Goal: Check status: Check status

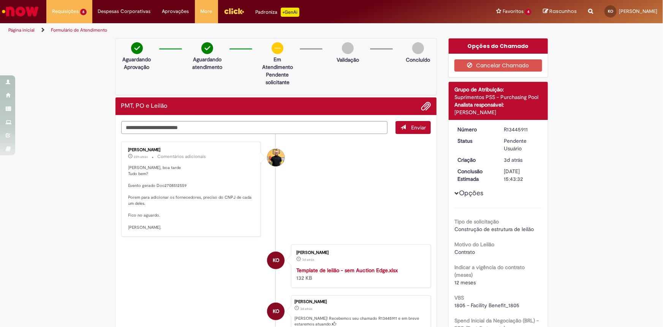
scroll to position [69, 0]
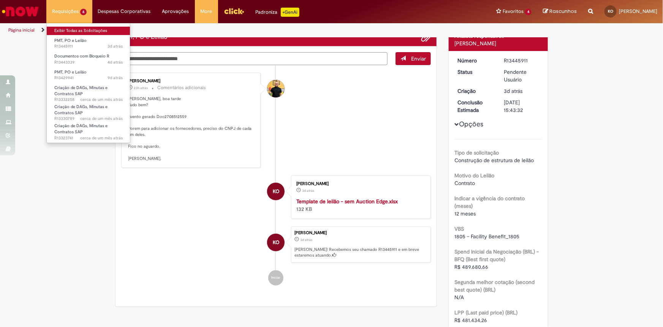
click at [80, 32] on link "Exibir Todas as Solicitações" at bounding box center [89, 31] width 84 height 8
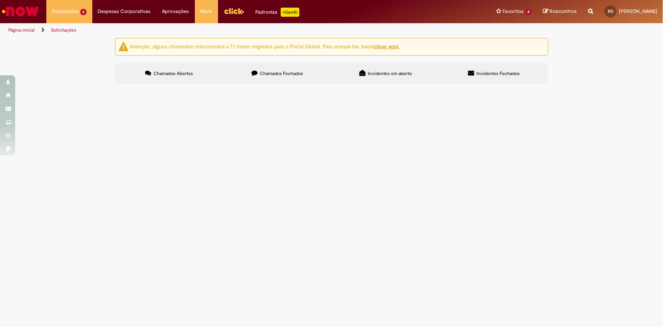
click at [0, 0] on span "PMT, PO e Leilão" at bounding box center [0, 0] width 0 height 0
click at [0, 0] on span "R13429941" at bounding box center [0, 0] width 0 height 0
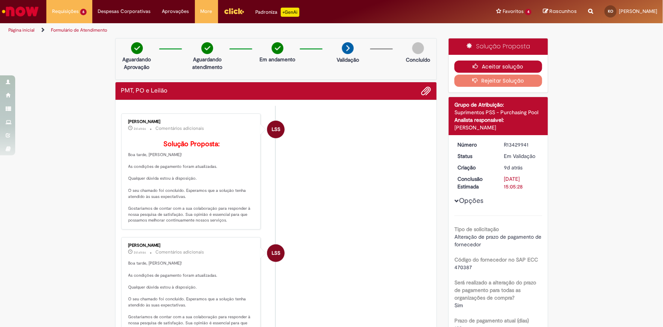
click at [494, 66] on button "Aceitar solução" at bounding box center [499, 66] width 88 height 12
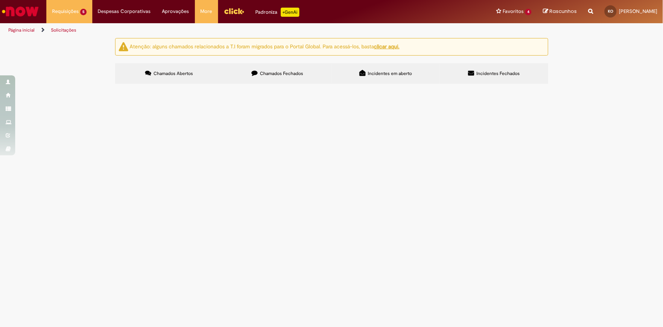
click at [0, 0] on span "R13443339" at bounding box center [0, 0] width 0 height 0
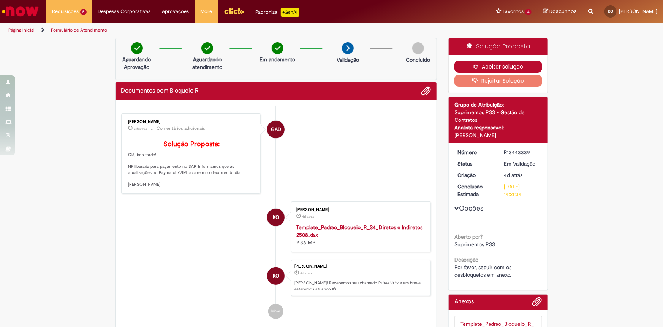
click at [506, 64] on button "Aceitar solução" at bounding box center [499, 66] width 88 height 12
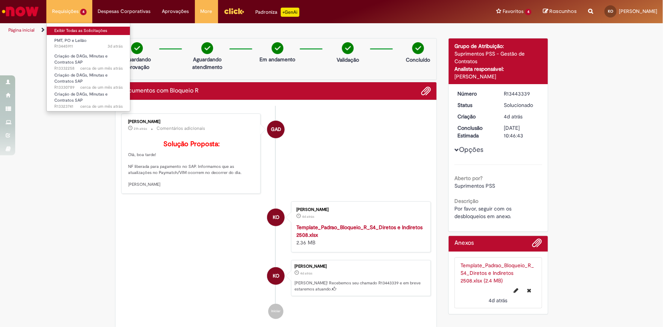
click at [68, 31] on link "Exibir Todas as Solicitações" at bounding box center [89, 31] width 84 height 8
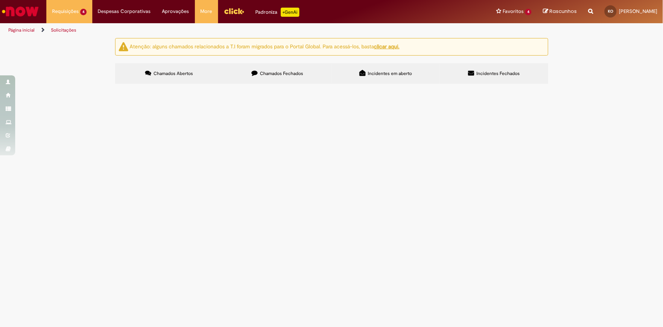
click at [0, 0] on td "R13332258" at bounding box center [0, 0] width 0 height 0
click at [0, 0] on span "R13332258" at bounding box center [0, 0] width 0 height 0
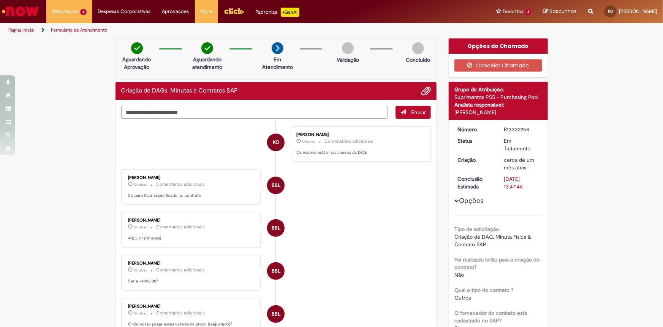
click at [327, 111] on textarea "Digite sua mensagem aqui..." at bounding box center [254, 112] width 267 height 13
type textarea "*"
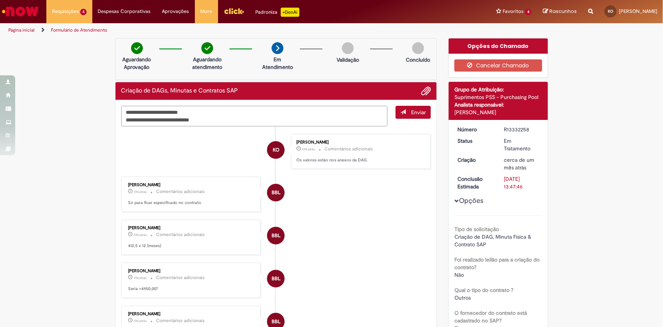
type textarea "**********"
click at [416, 114] on span "Enviar" at bounding box center [418, 112] width 15 height 7
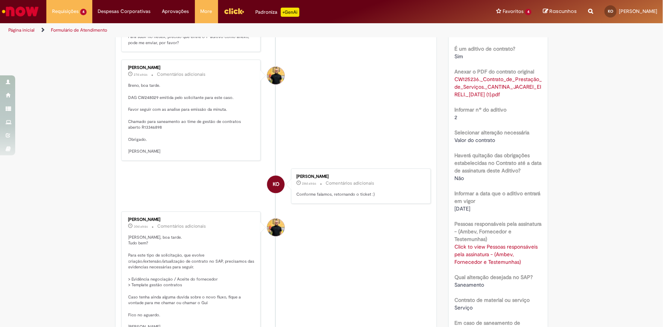
scroll to position [829, 0]
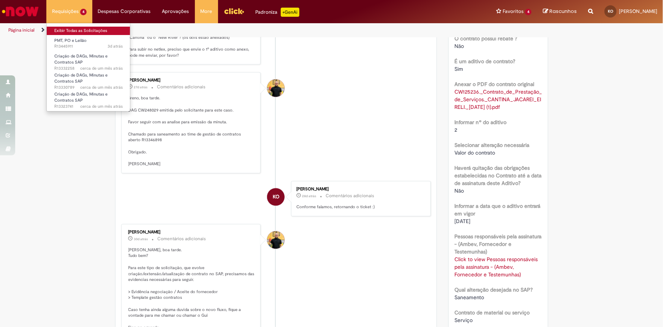
click at [68, 30] on link "Exibir Todas as Solicitações" at bounding box center [89, 31] width 84 height 8
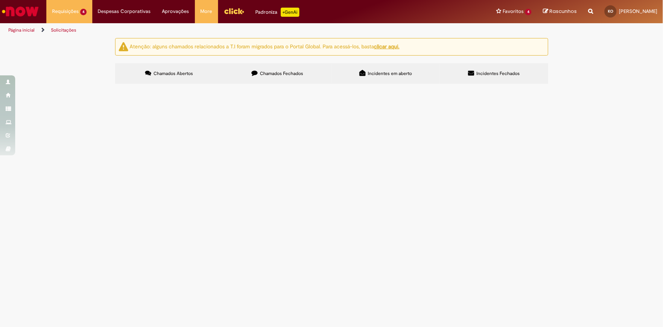
click at [0, 0] on span "R13330789" at bounding box center [0, 0] width 0 height 0
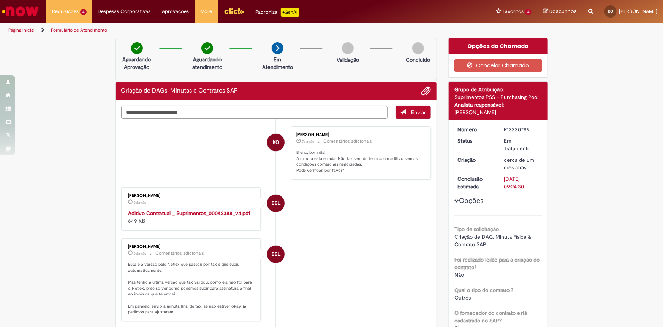
click at [346, 114] on textarea "Digite sua mensagem aqui..." at bounding box center [254, 112] width 267 height 13
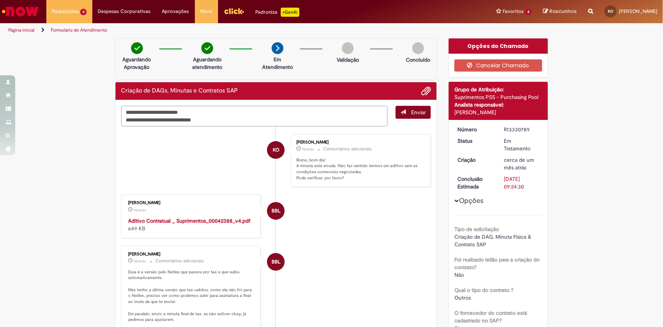
type textarea "**********"
click at [415, 110] on span "Enviar" at bounding box center [418, 112] width 15 height 7
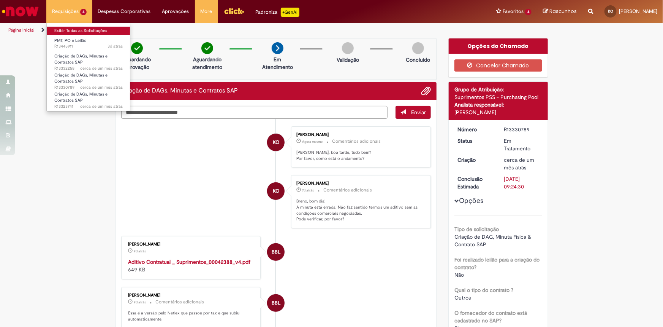
click at [68, 31] on link "Exibir Todas as Solicitações" at bounding box center [89, 31] width 84 height 8
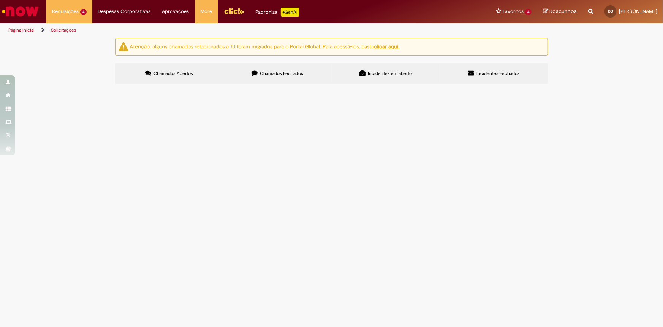
click at [0, 0] on span "R13323741" at bounding box center [0, 0] width 0 height 0
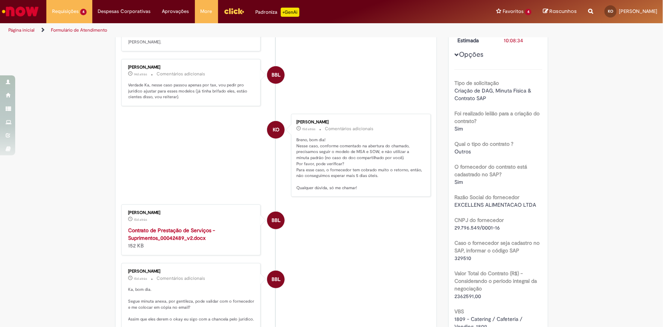
scroll to position [138, 0]
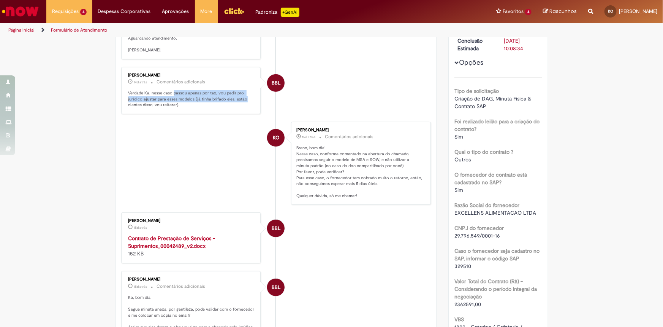
drag, startPoint x: 172, startPoint y: 95, endPoint x: 243, endPoint y: 100, distance: 71.6
click at [243, 100] on p "Verdade Ka, nesse caso passou apenas por tax, vou pedir pro jurídico ajustar pa…" at bounding box center [191, 99] width 127 height 18
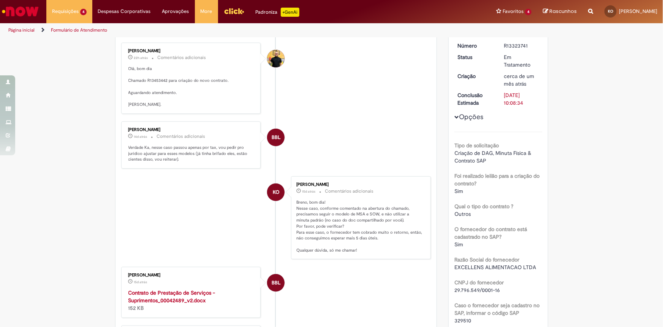
scroll to position [0, 0]
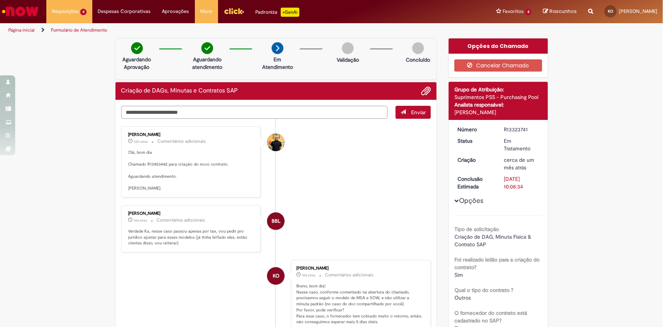
click at [217, 108] on textarea "Digite sua mensagem aqui..." at bounding box center [254, 112] width 267 height 13
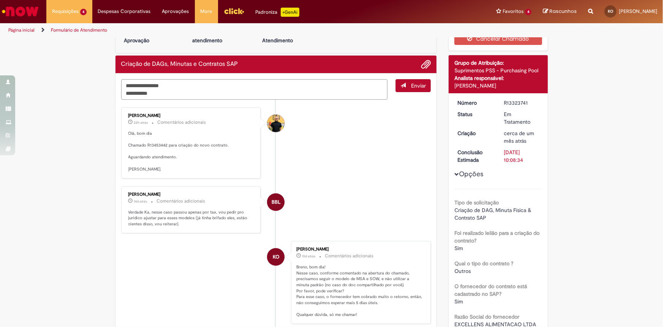
scroll to position [34, 0]
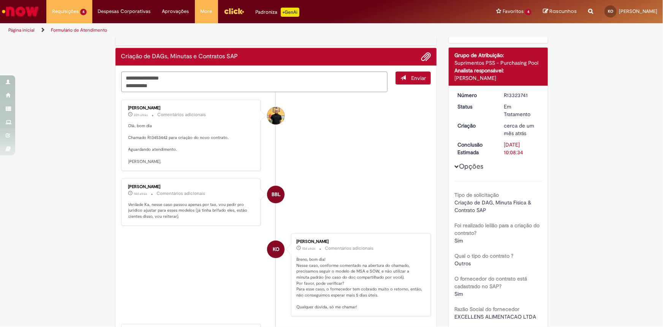
click at [128, 76] on textarea "**********" at bounding box center [254, 81] width 267 height 21
click at [176, 86] on textarea "**********" at bounding box center [254, 81] width 267 height 21
click at [149, 85] on textarea "**********" at bounding box center [254, 81] width 267 height 21
type textarea "**********"
click at [420, 81] on button "Enviar" at bounding box center [413, 77] width 35 height 13
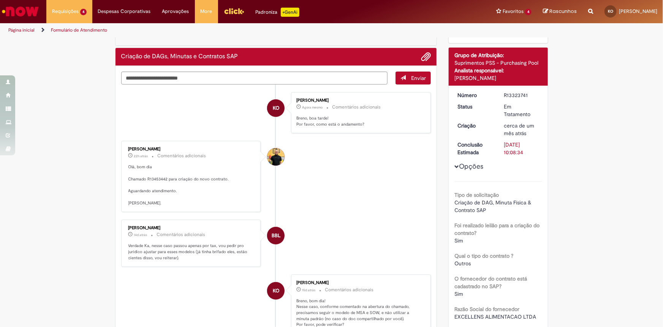
scroll to position [103, 0]
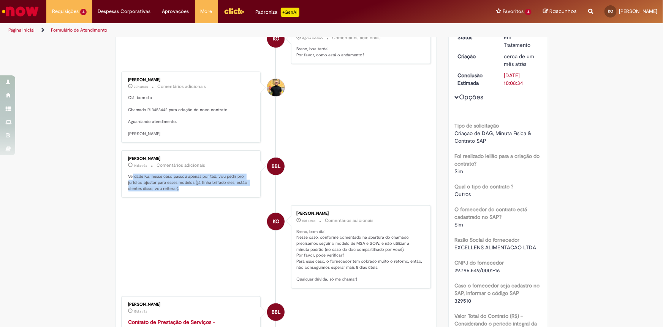
drag, startPoint x: 129, startPoint y: 178, endPoint x: 224, endPoint y: 189, distance: 94.8
click at [224, 189] on p "Verdade Ka, nesse caso passou apenas por tax, vou pedir pro jurídico ajustar pa…" at bounding box center [191, 182] width 127 height 18
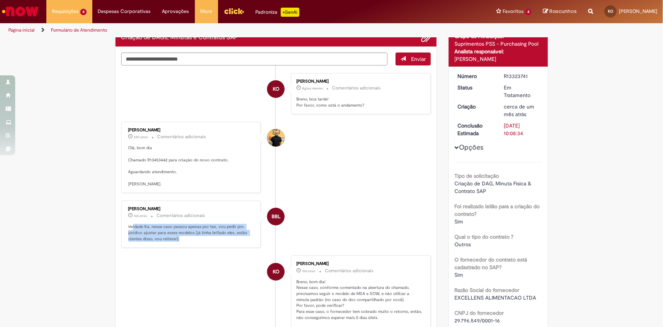
scroll to position [19, 0]
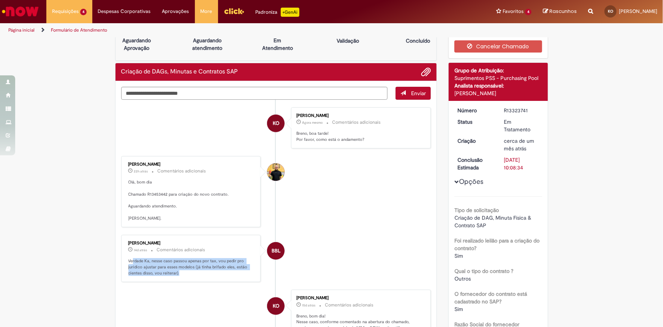
drag, startPoint x: 499, startPoint y: 159, endPoint x: 535, endPoint y: 168, distance: 36.7
click at [535, 168] on dd "[DATE] 10:08:34" at bounding box center [522, 163] width 47 height 15
click at [535, 168] on div "[DATE] 10:08:34" at bounding box center [521, 163] width 35 height 15
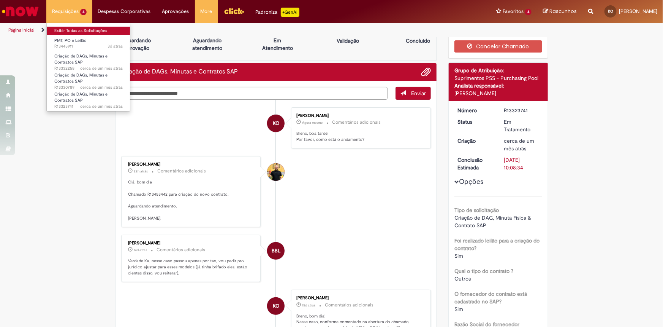
click at [67, 30] on link "Exibir Todas as Solicitações" at bounding box center [89, 31] width 84 height 8
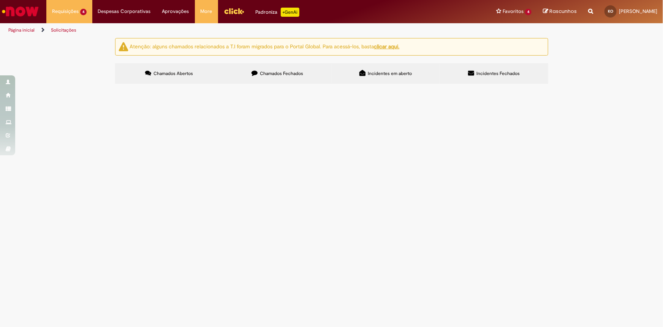
click at [0, 0] on span "R13332258" at bounding box center [0, 0] width 0 height 0
